Goal: Task Accomplishment & Management: Complete application form

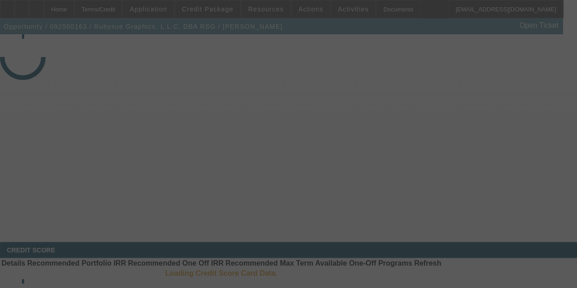
click at [393, 14] on div at bounding box center [288, 144] width 577 height 288
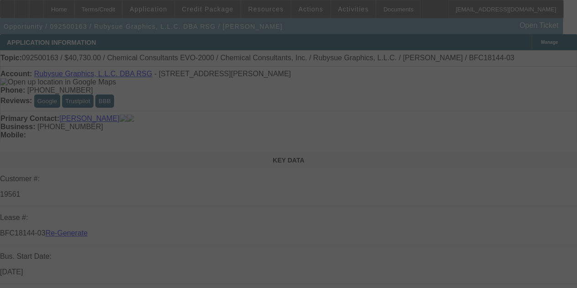
select select "3"
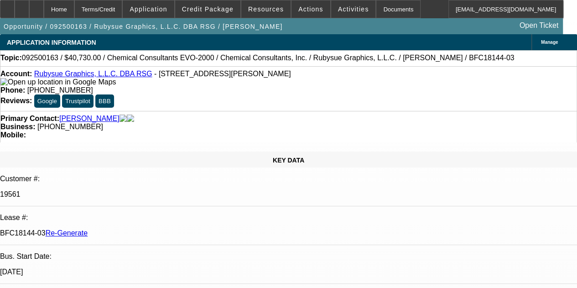
select select "0"
select select "2"
click at [379, 12] on div "Documents" at bounding box center [398, 9] width 45 height 18
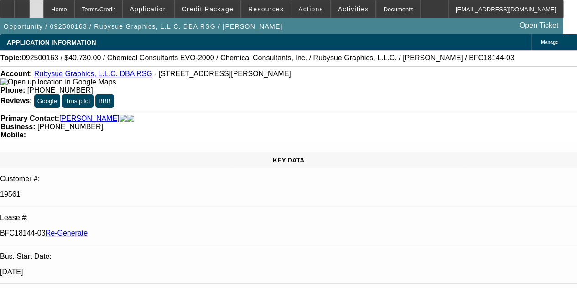
click at [36, 6] on icon at bounding box center [36, 6] width 0 height 0
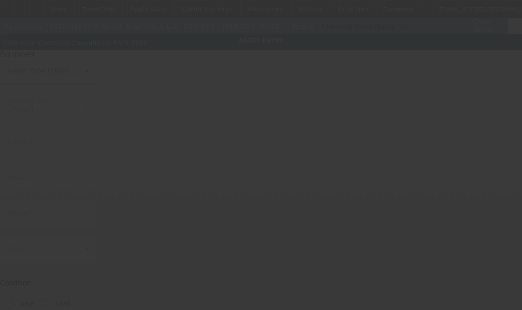
type input "Chemical Consultants"
type input "EVO-2000"
radio input "true"
type input "[STREET_ADDRESS][PERSON_NAME]"
type input "[GEOGRAPHIC_DATA]"
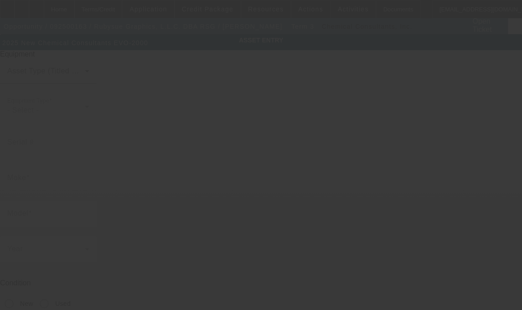
type input "30607"
type input "[PERSON_NAME]"
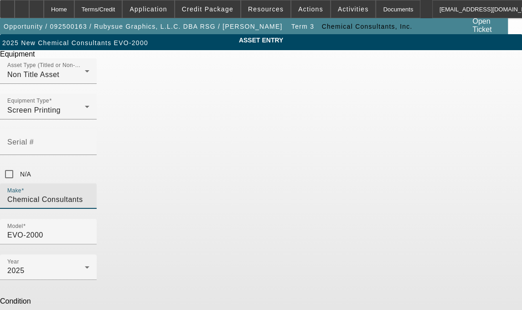
click at [89, 194] on input "Chemical Consultants" at bounding box center [48, 199] width 82 height 11
type input "Chemical Consultants, Inc."
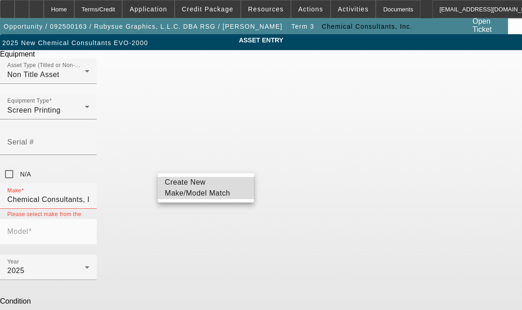
click at [211, 186] on span "Create New Make/Model Match" at bounding box center [197, 187] width 65 height 19
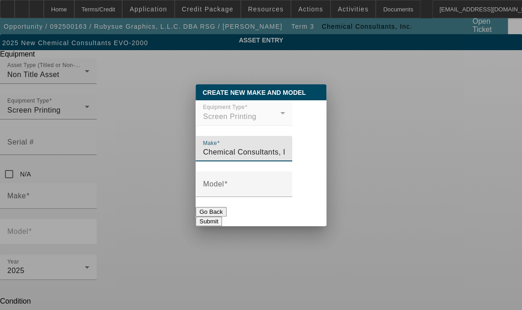
type input "Chemical Consultants, Inc."
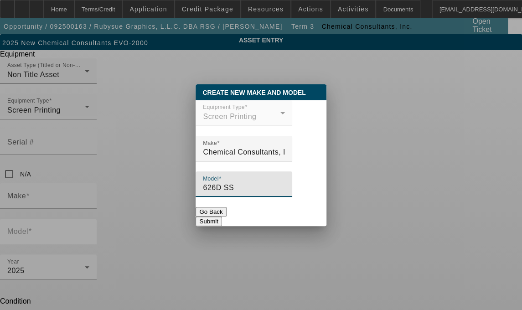
type input "626D SS"
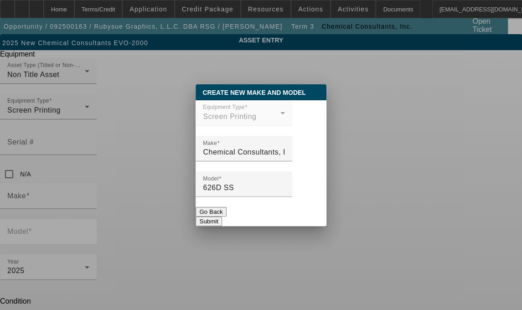
click at [222, 217] on button "Submit" at bounding box center [209, 222] width 26 height 10
type input "Chemical Consultants, Inc."
type input "626D SS"
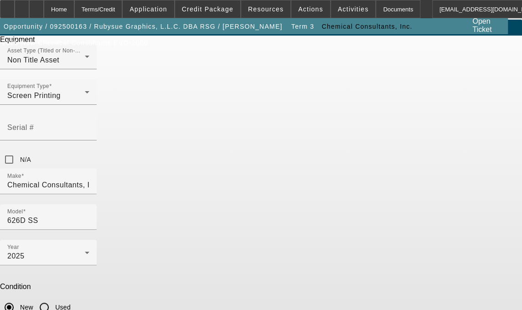
scroll to position [34, 0]
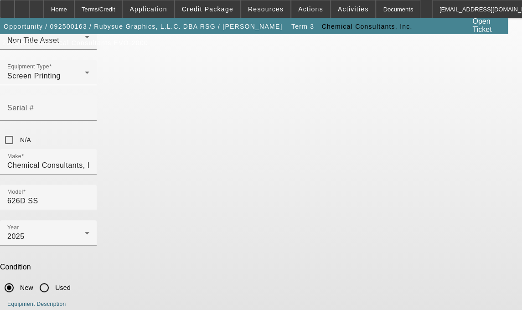
type textarea "Automated Screen Washing/Cleaning Machine"
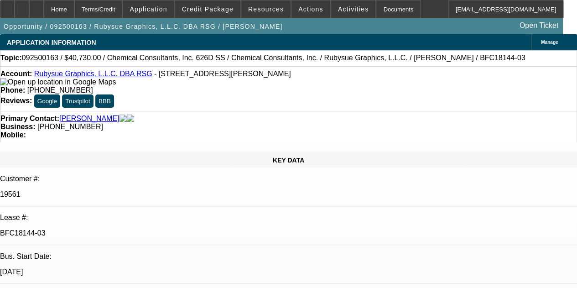
select select "0"
select select "2"
select select "0"
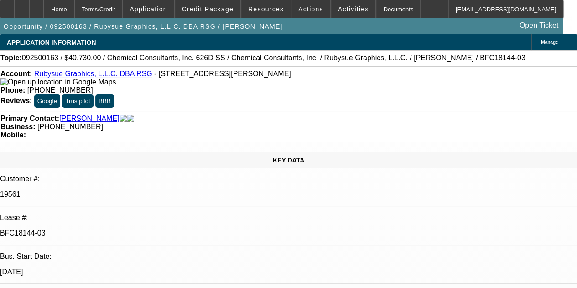
select select "0"
select select "2"
select select "0"
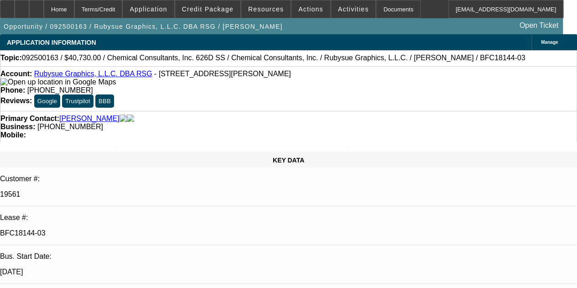
select select "0"
select select "2"
